Goal: Transaction & Acquisition: Purchase product/service

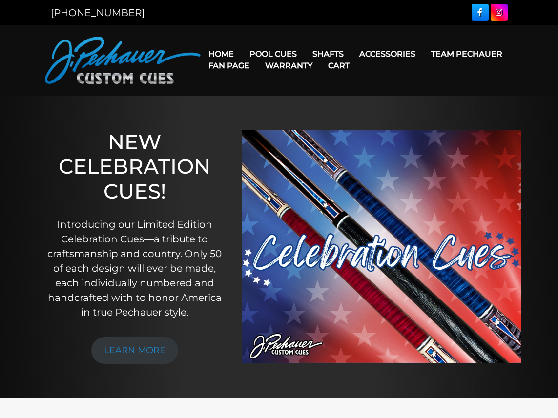
click at [423, 58] on link "Team Pechauer" at bounding box center [466, 53] width 87 height 25
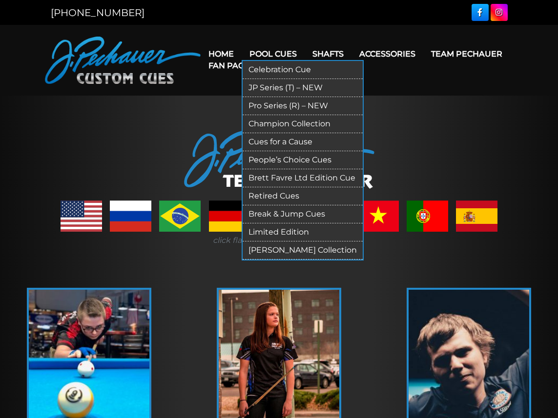
click at [287, 51] on link "Pool Cues" at bounding box center [273, 53] width 63 height 25
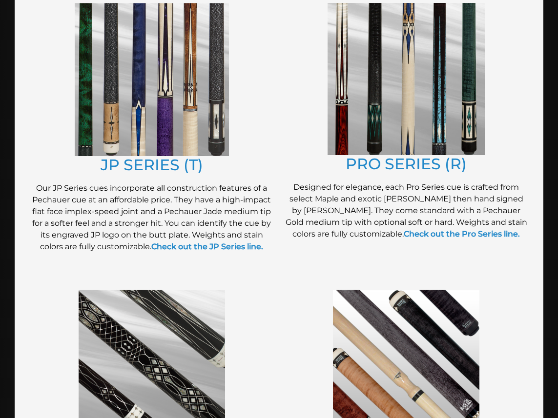
scroll to position [551, 0]
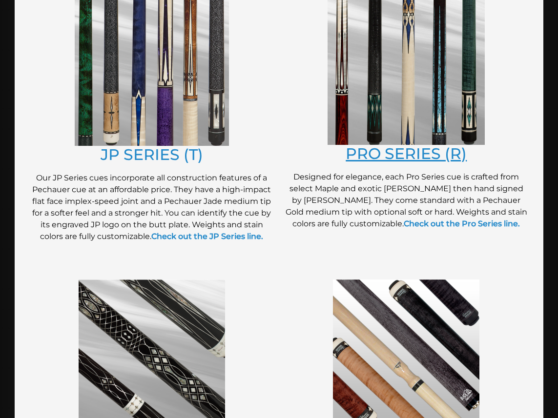
click at [366, 152] on link "PRO SERIES (R)" at bounding box center [405, 153] width 121 height 19
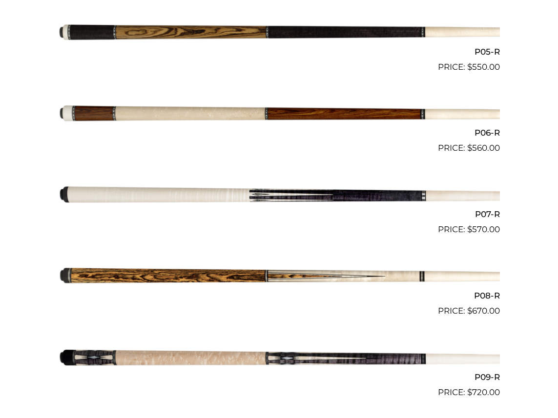
scroll to position [646, 0]
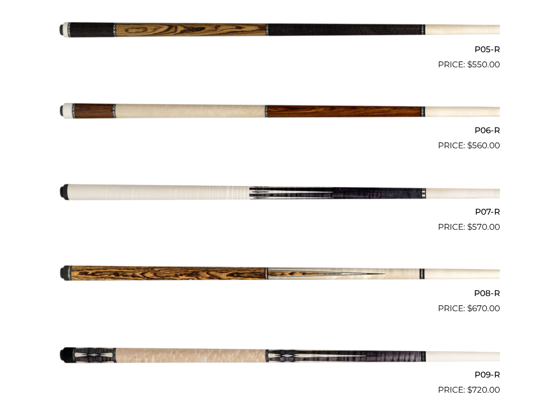
click at [358, 281] on img at bounding box center [279, 274] width 441 height 73
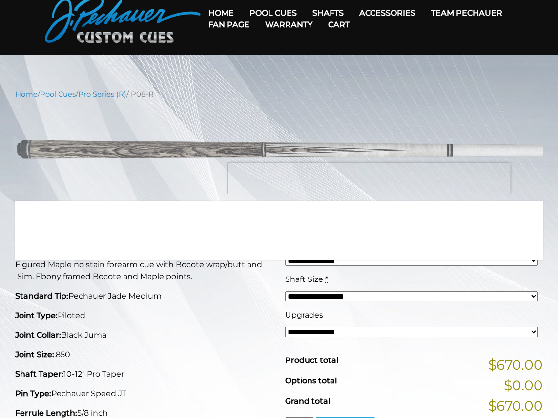
scroll to position [47, 0]
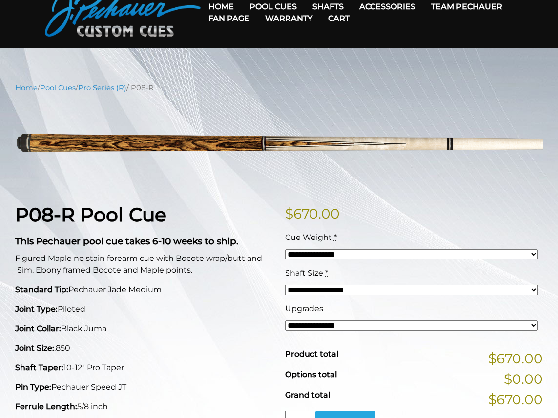
select select "*****"
